Goal: Task Accomplishment & Management: Manage account settings

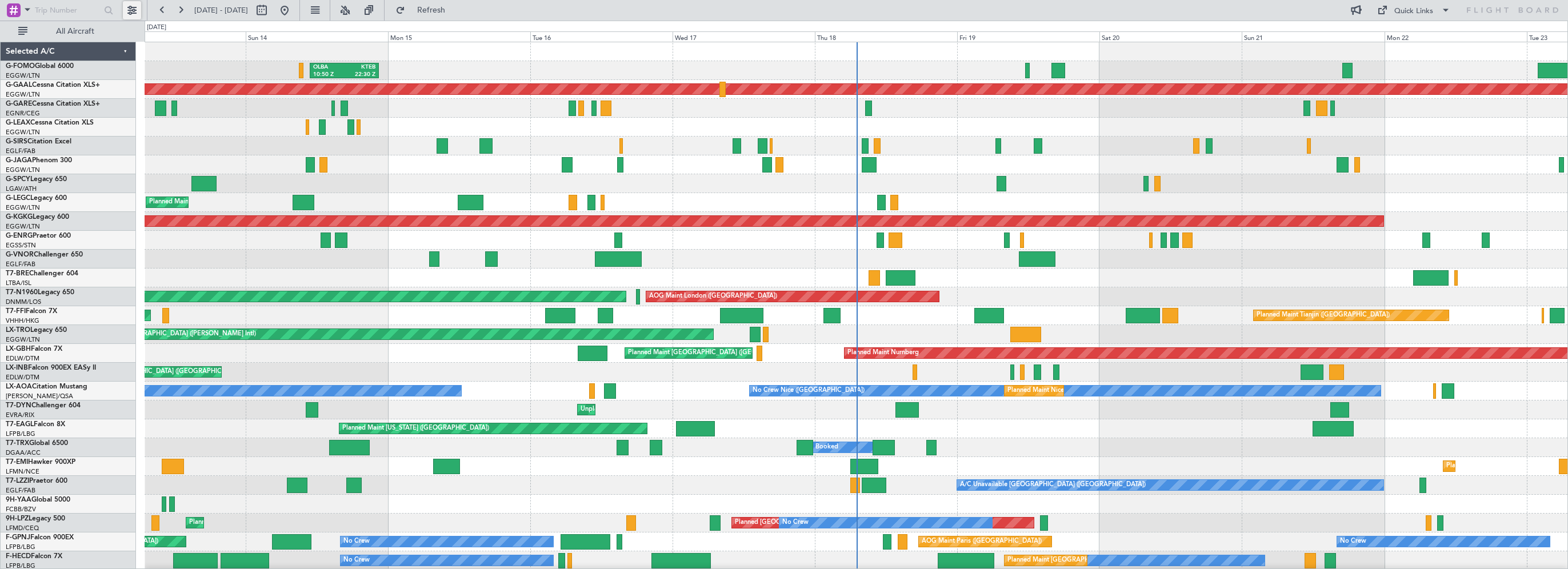
click at [132, 12] on button at bounding box center [132, 11] width 19 height 19
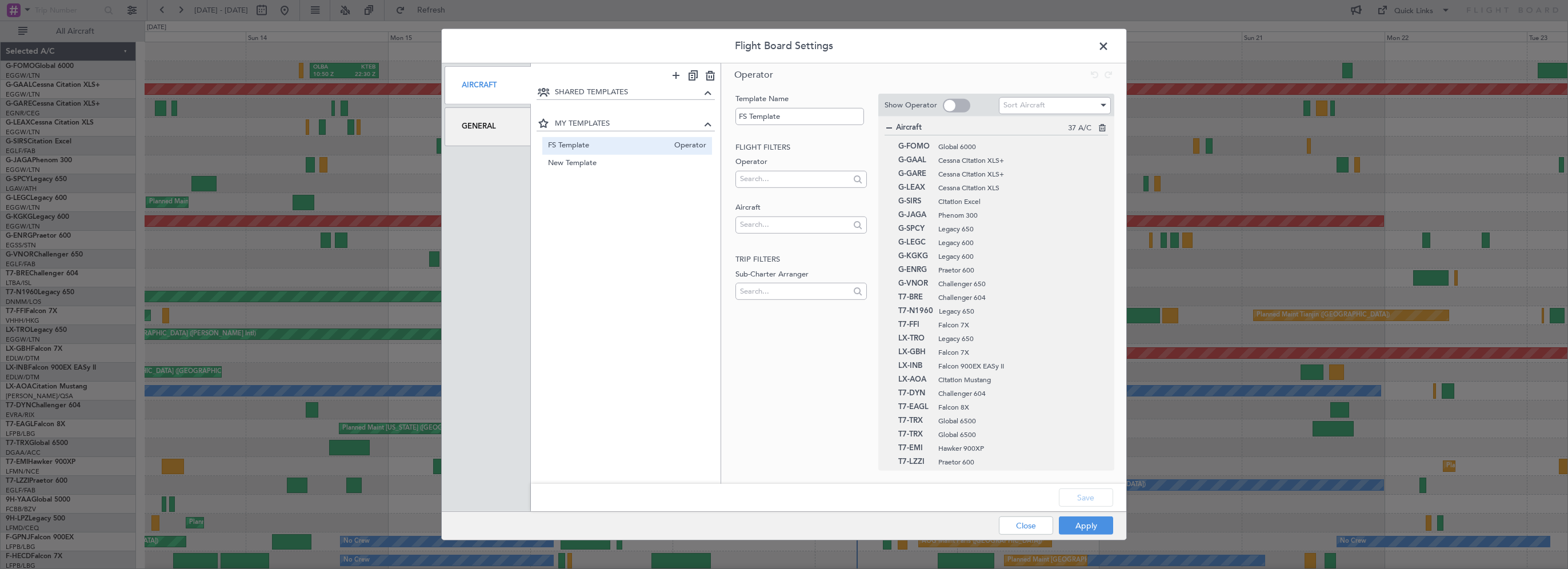
click at [490, 128] on div "General" at bounding box center [488, 127] width 87 height 39
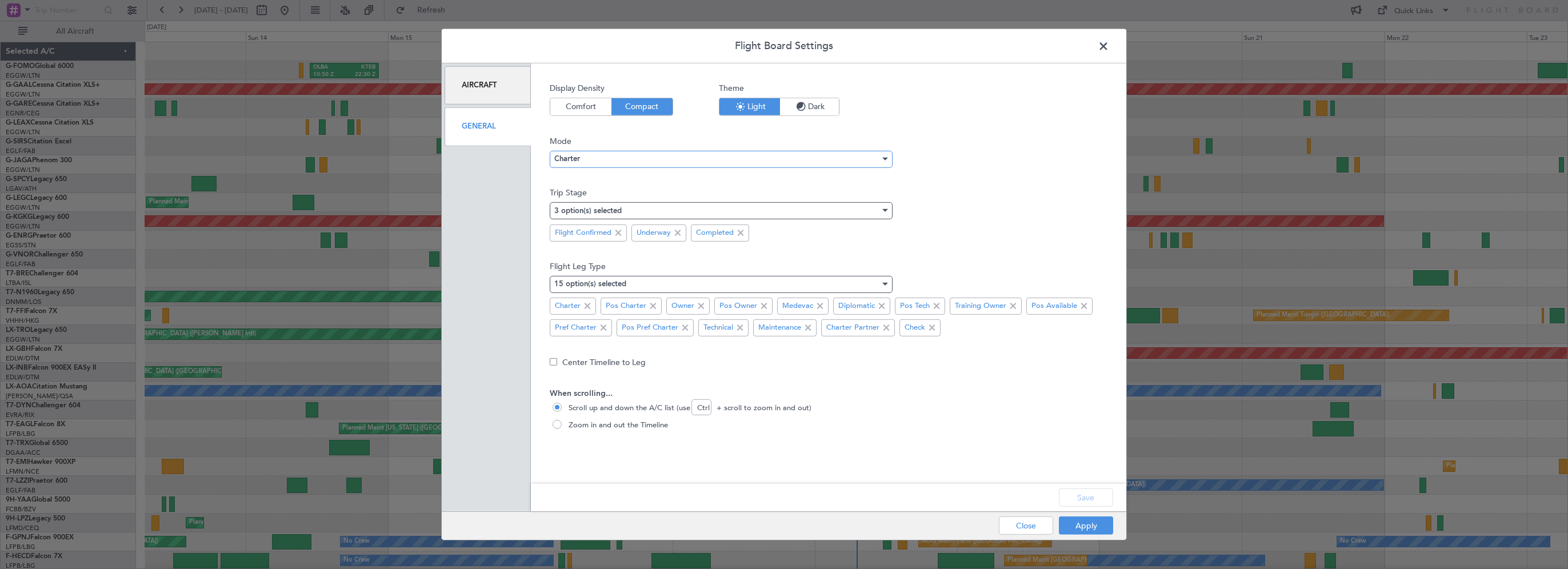
click at [624, 163] on div "Charter" at bounding box center [717, 159] width 325 height 17
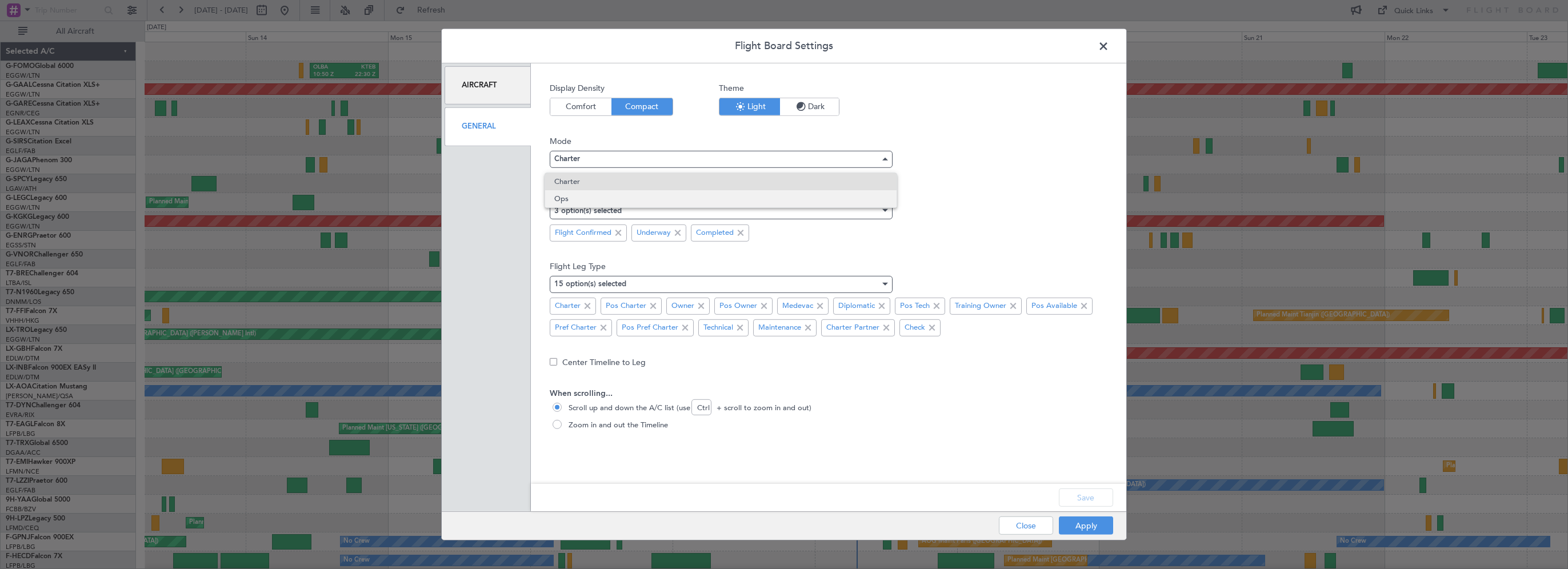
click at [579, 197] on span "Ops" at bounding box center [720, 199] width 333 height 17
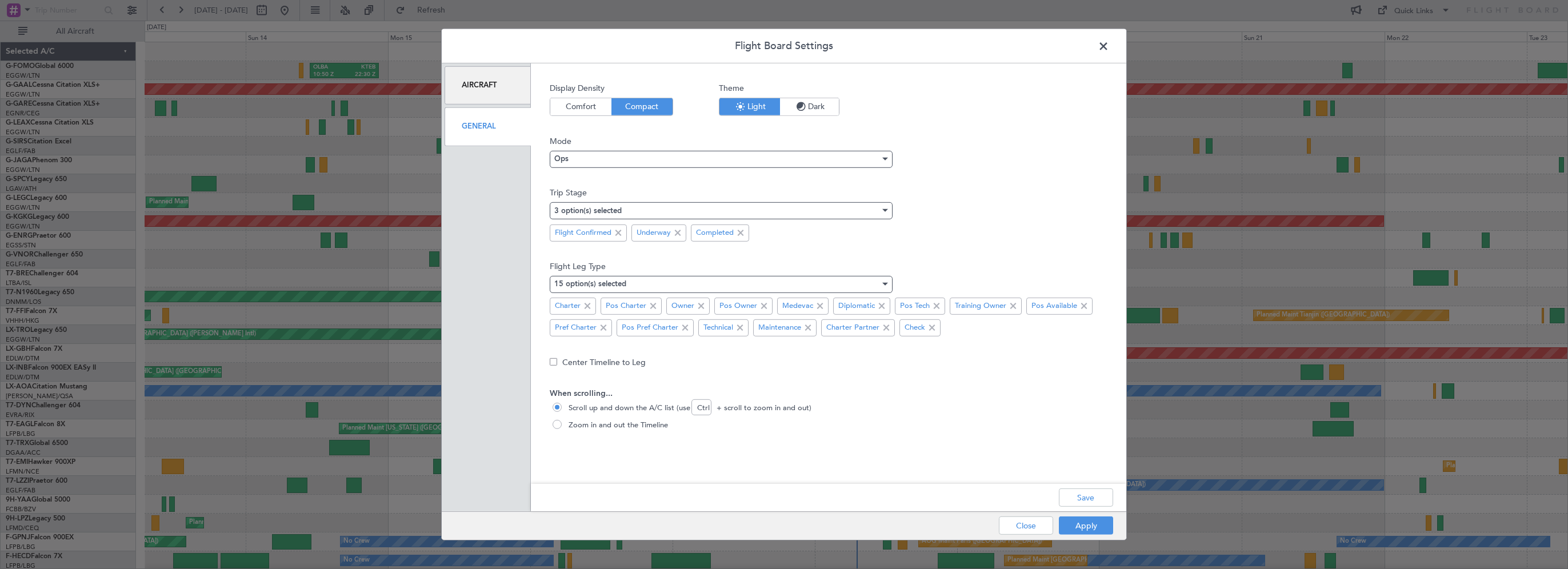
click at [1089, 465] on div "Display Density Comfort Compact Theme Light Dark Mode Ops Trip Stage 3 option(s…" at bounding box center [829, 283] width 558 height 402
click at [1079, 500] on button "Save" at bounding box center [1086, 498] width 54 height 19
click at [1082, 520] on button "Apply" at bounding box center [1086, 525] width 54 height 19
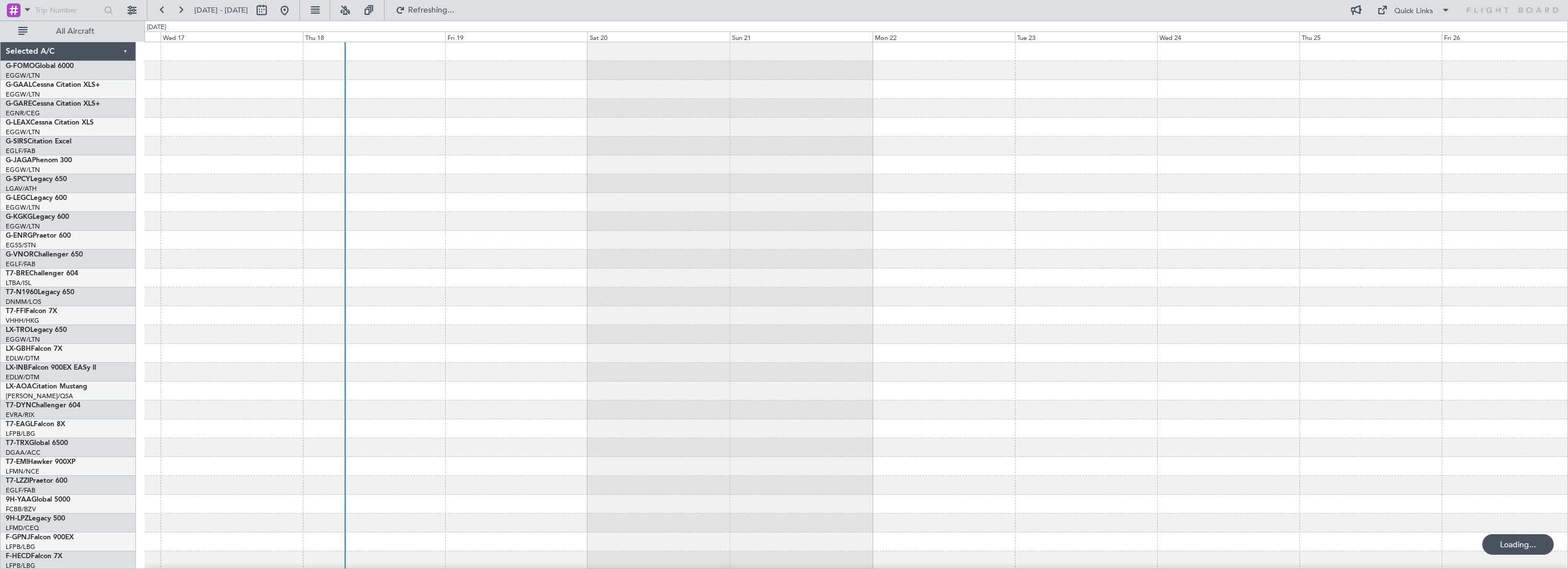
click at [515, 119] on div at bounding box center [856, 362] width 1423 height 640
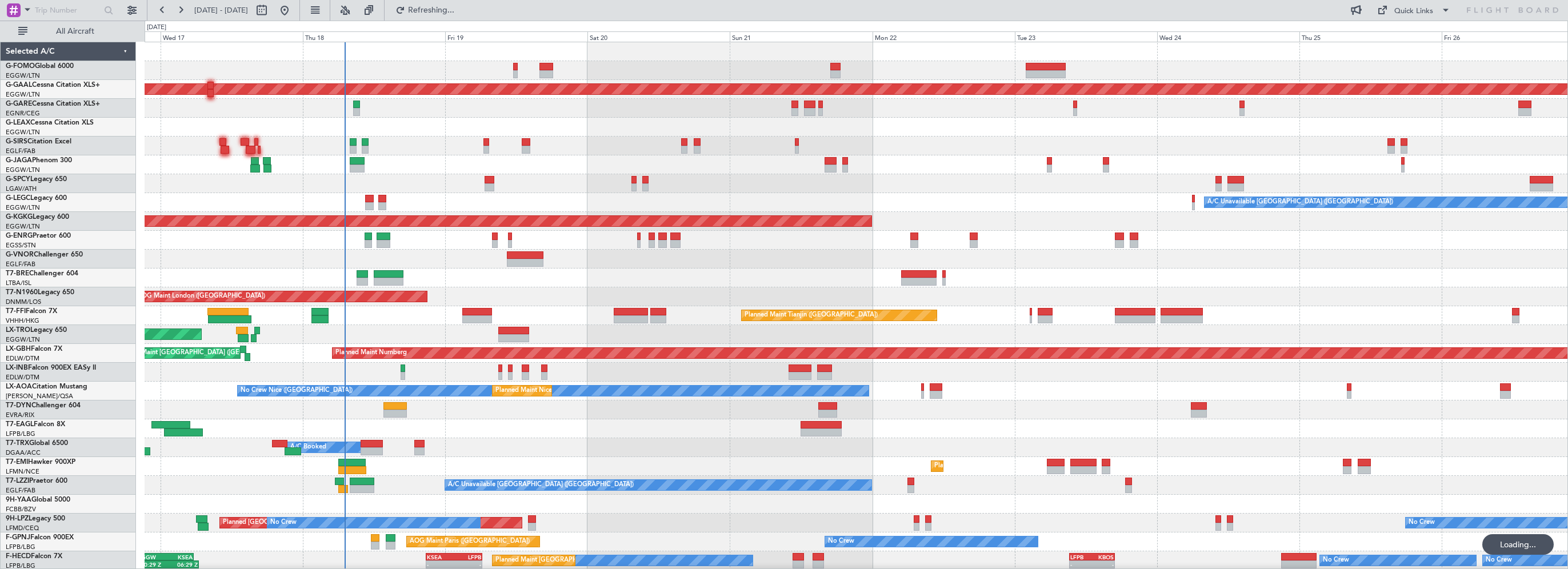
click at [72, 30] on span "All Aircraft" at bounding box center [75, 31] width 91 height 8
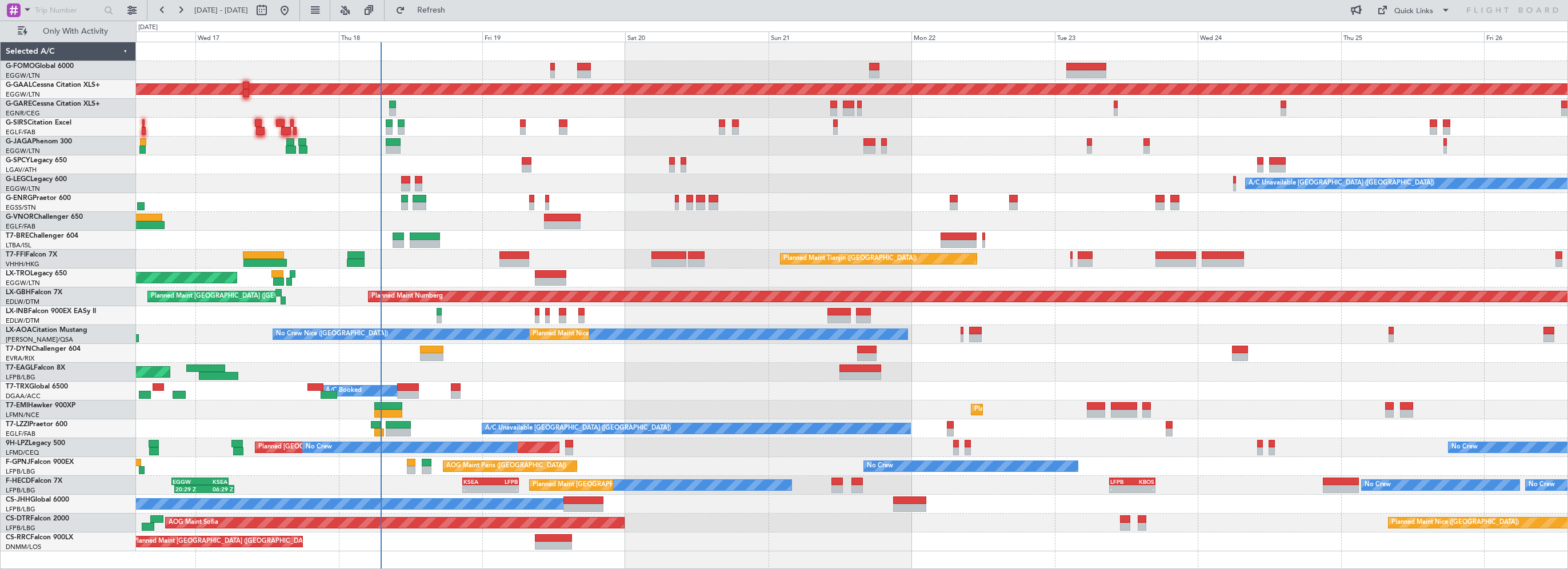
click at [821, 206] on div at bounding box center [851, 202] width 1431 height 19
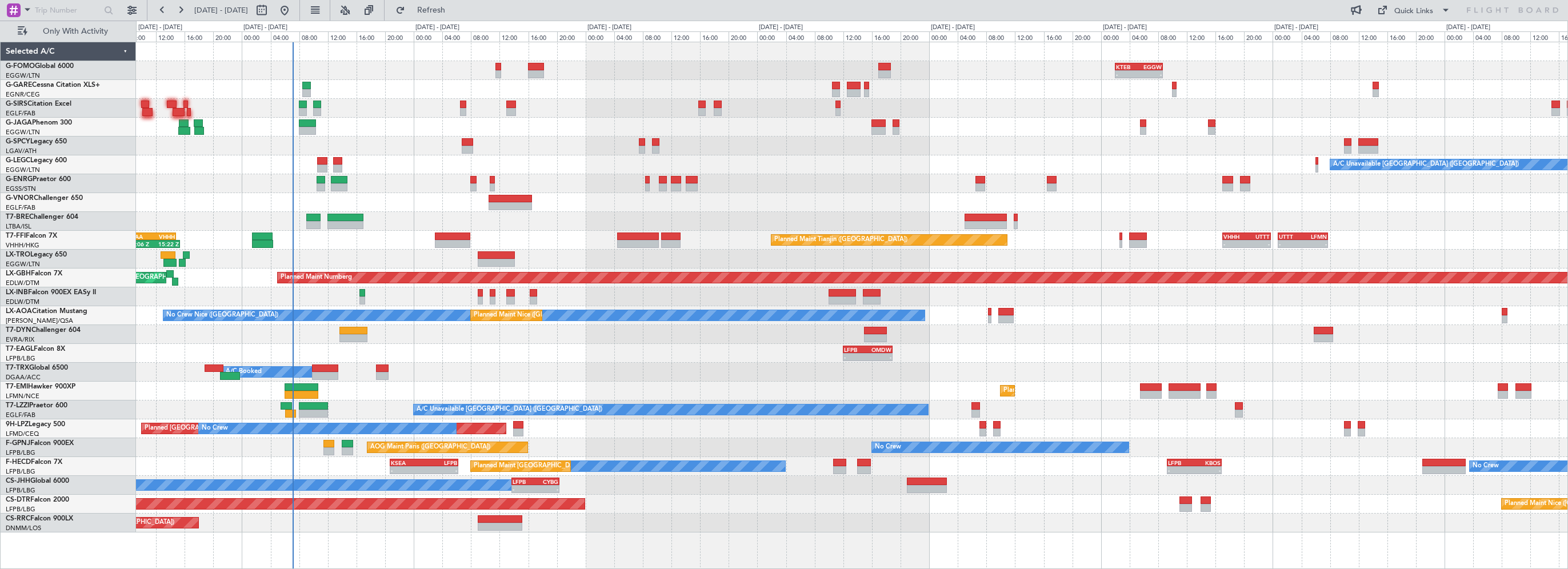
click at [596, 155] on div "A/C Unavailable [GEOGRAPHIC_DATA] ([GEOGRAPHIC_DATA])" at bounding box center [851, 164] width 1431 height 19
